Goal: Information Seeking & Learning: Learn about a topic

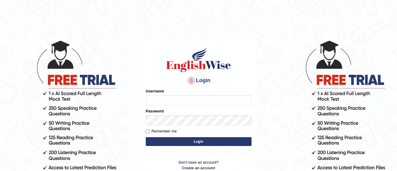
type input "Leticia_parramatta"
click at [193, 142] on button "Login" at bounding box center [199, 141] width 106 height 9
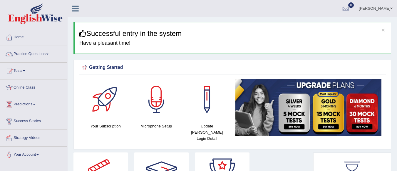
click at [53, 54] on link "Practice Questions" at bounding box center [33, 53] width 67 height 15
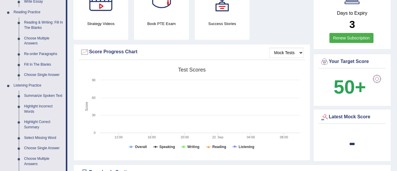
scroll to position [176, 0]
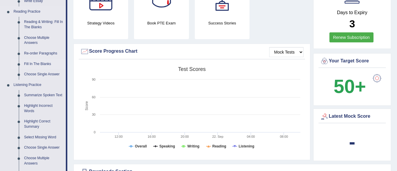
click at [33, 66] on link "Fill In The Blanks" at bounding box center [43, 64] width 44 height 11
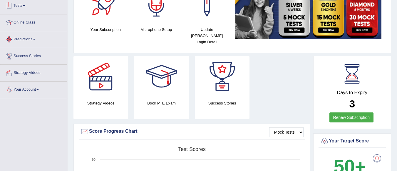
scroll to position [145, 0]
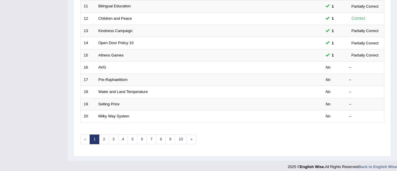
scroll to position [218, 0]
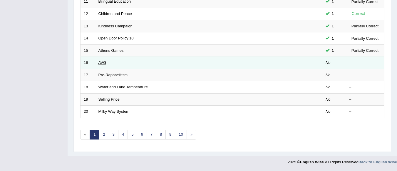
click at [100, 64] on link "AVG" at bounding box center [102, 62] width 8 height 4
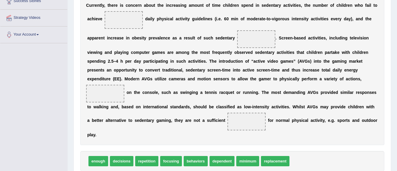
scroll to position [129, 0]
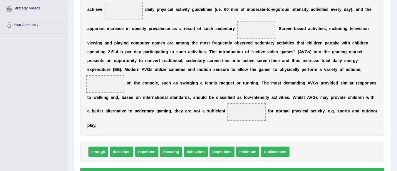
click at [118, 7] on span at bounding box center [124, 11] width 38 height 18
drag, startPoint x: 101, startPoint y: 149, endPoint x: 120, endPoint y: 10, distance: 140.5
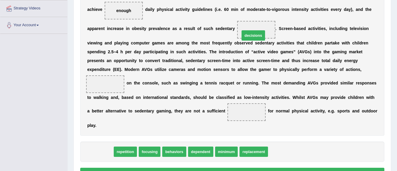
drag, startPoint x: 102, startPoint y: 148, endPoint x: 255, endPoint y: 30, distance: 193.0
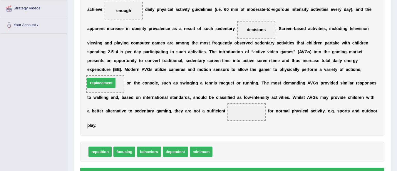
drag, startPoint x: 228, startPoint y: 151, endPoint x: 100, endPoint y: 81, distance: 145.6
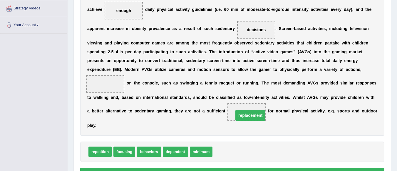
drag, startPoint x: 112, startPoint y: 82, endPoint x: 255, endPoint y: 112, distance: 146.5
drag, startPoint x: 123, startPoint y: 151, endPoint x: 113, endPoint y: 132, distance: 21.3
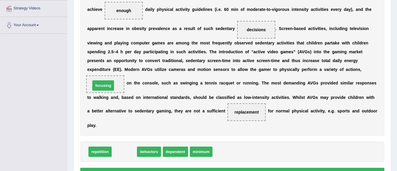
drag, startPoint x: 123, startPoint y: 155, endPoint x: 101, endPoint y: 85, distance: 72.8
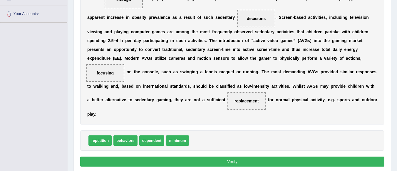
scroll to position [141, 0]
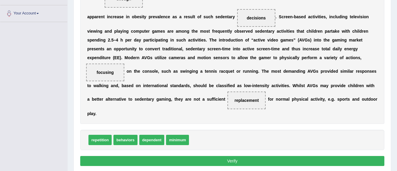
click at [206, 161] on button "Verify" at bounding box center [232, 161] width 304 height 10
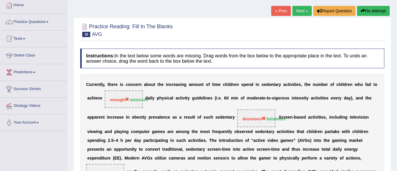
scroll to position [23, 0]
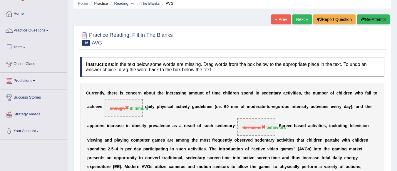
click at [302, 21] on link "Next »" at bounding box center [301, 19] width 19 height 10
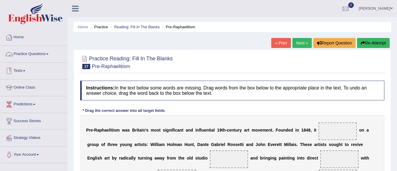
click at [48, 52] on link "Practice Questions" at bounding box center [33, 53] width 67 height 15
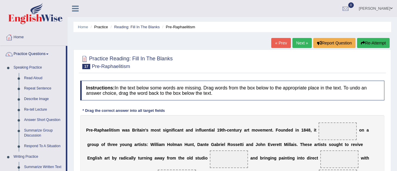
scroll to position [149, 0]
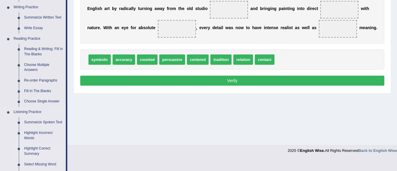
click at [41, 149] on link "Highlight Correct Summary" at bounding box center [43, 151] width 44 height 16
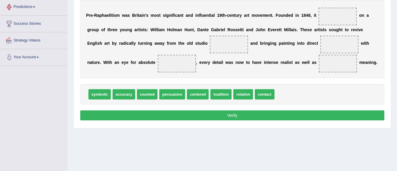
scroll to position [138, 0]
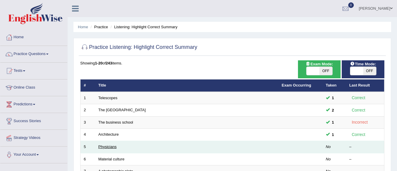
click at [100, 146] on link "Physicians" at bounding box center [107, 146] width 18 height 4
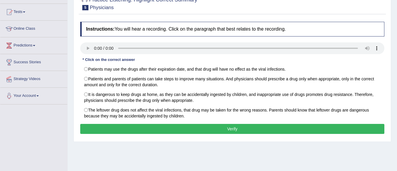
scroll to position [47, 0]
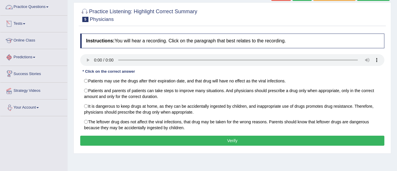
click at [50, 4] on link "Practice Questions" at bounding box center [33, 6] width 67 height 15
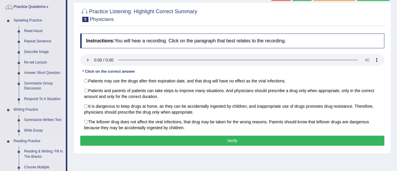
click at [42, 151] on link "Reading & Writing: Fill In The Blanks" at bounding box center [43, 154] width 44 height 16
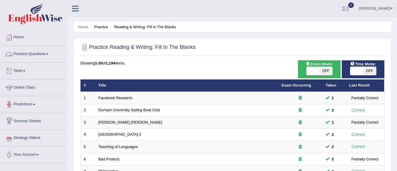
click at [47, 53] on link "Practice Questions" at bounding box center [33, 53] width 67 height 15
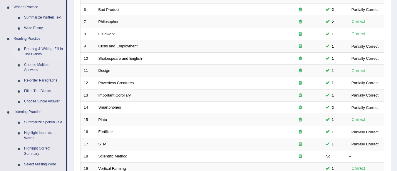
scroll to position [298, 0]
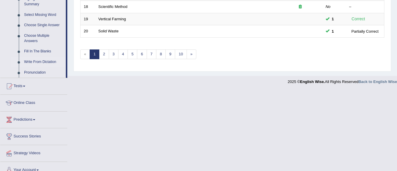
click at [36, 62] on link "Write From Dictation" at bounding box center [43, 62] width 44 height 11
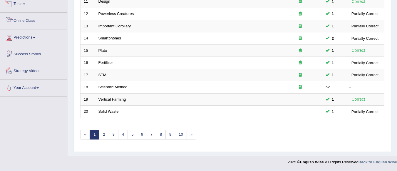
scroll to position [305, 0]
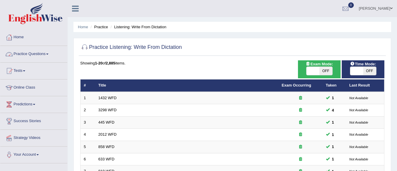
click at [48, 54] on span at bounding box center [47, 53] width 2 height 1
